Goal: Go to known website: Go to known website

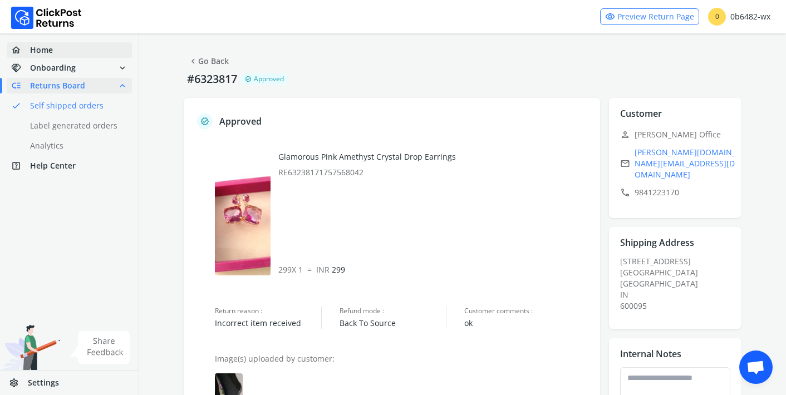
click at [42, 57] on link "home Home" at bounding box center [69, 50] width 125 height 16
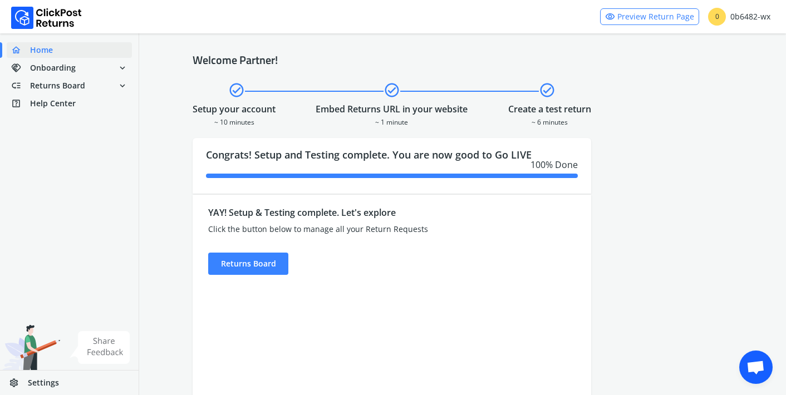
scroll to position [33, 0]
